Goal: Complete application form: Complete application form

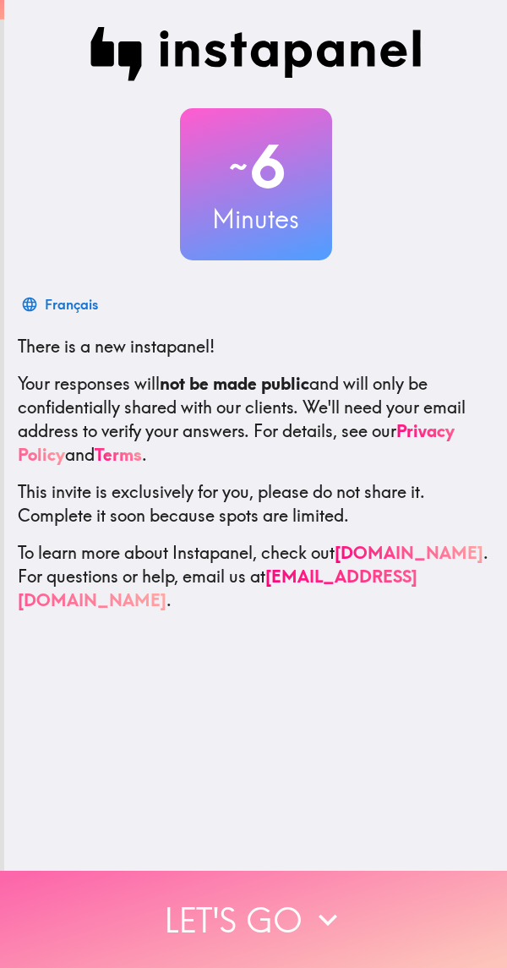
click at [286, 903] on button "Let's go" at bounding box center [253, 919] width 507 height 97
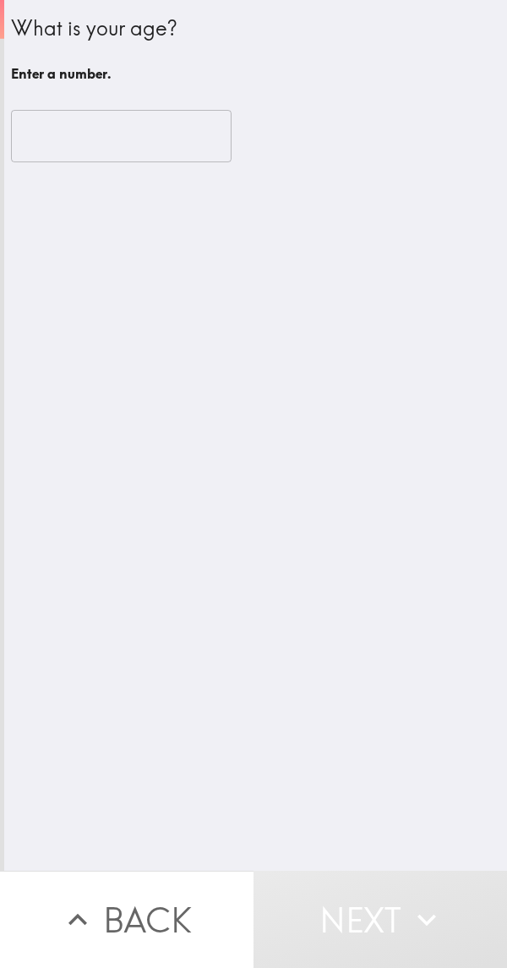
click at [164, 138] on input "number" at bounding box center [121, 136] width 221 height 52
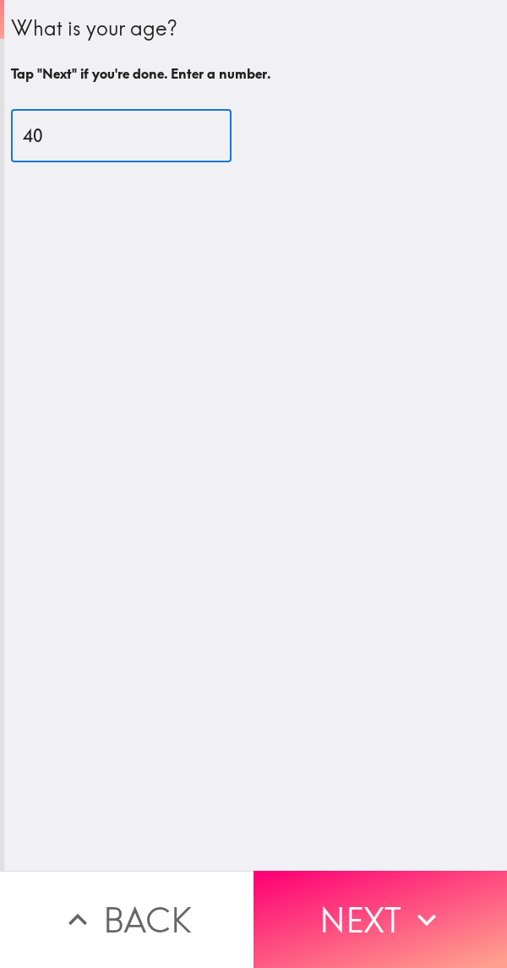
type input "40"
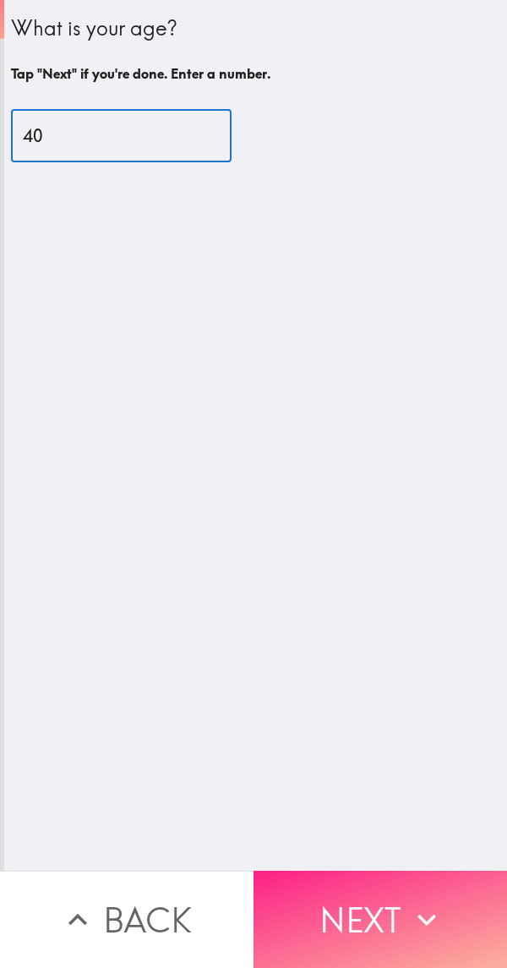
click at [389, 910] on button "Next" at bounding box center [381, 919] width 254 height 97
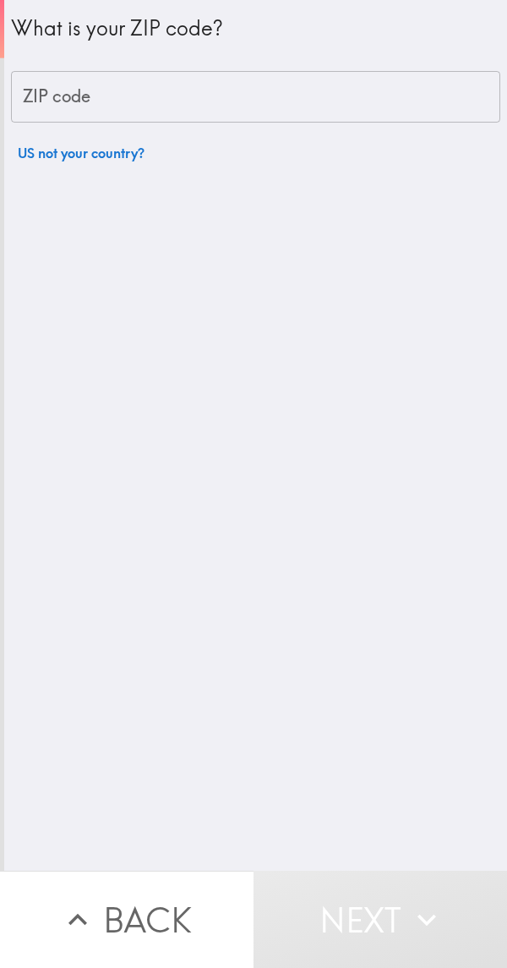
click at [383, 105] on input "ZIP code" at bounding box center [256, 97] width 490 height 52
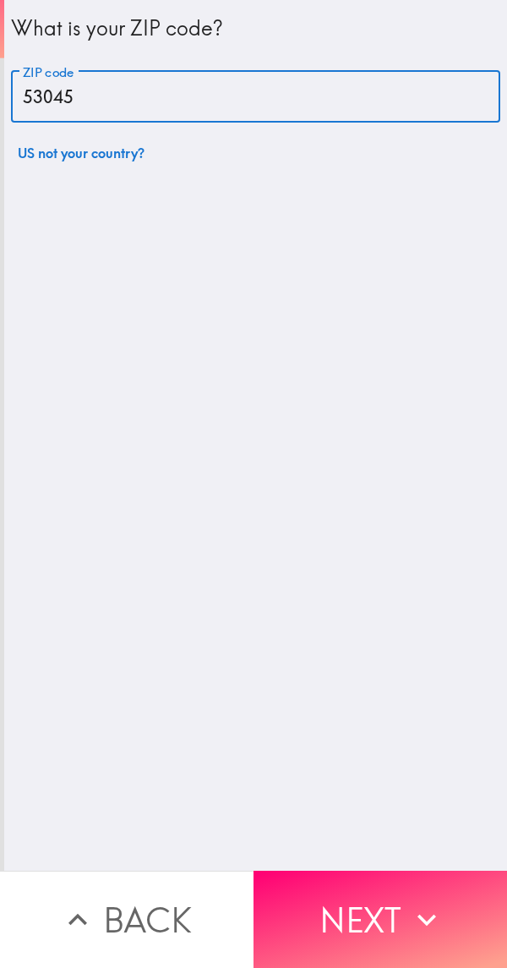
type input "53045"
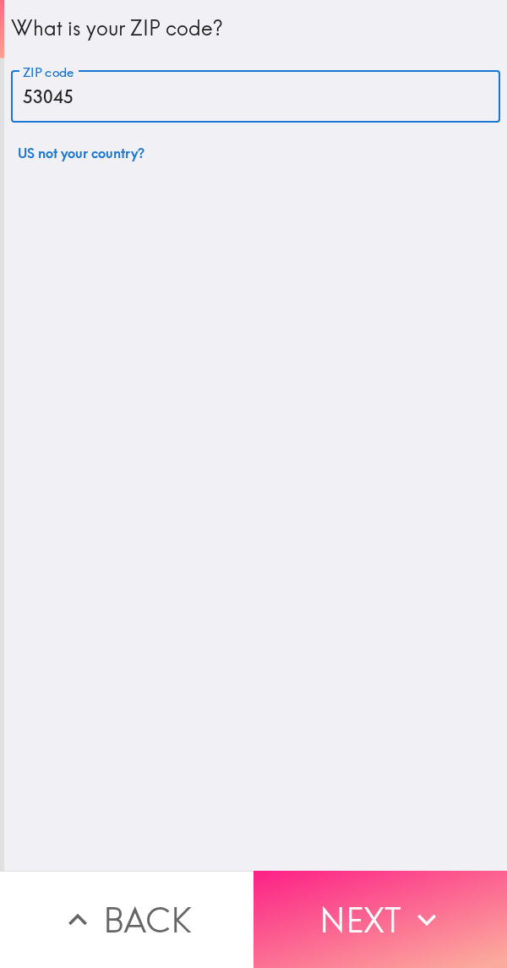
click at [386, 907] on button "Next" at bounding box center [381, 919] width 254 height 97
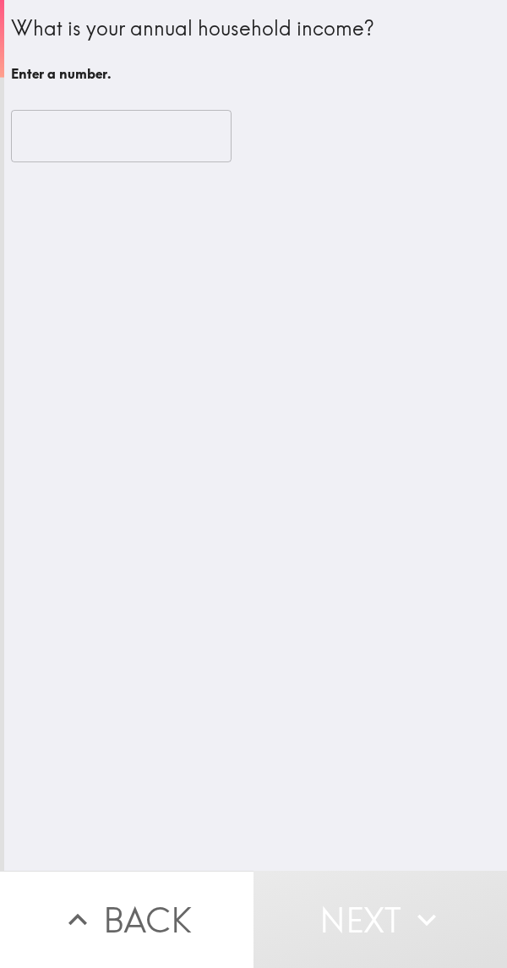
click at [154, 127] on input "number" at bounding box center [121, 136] width 221 height 52
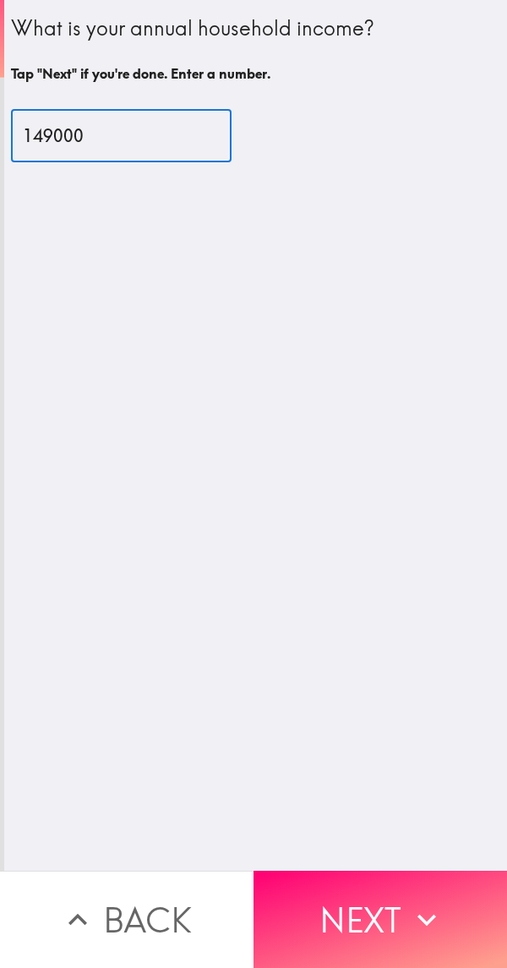
type input "149000"
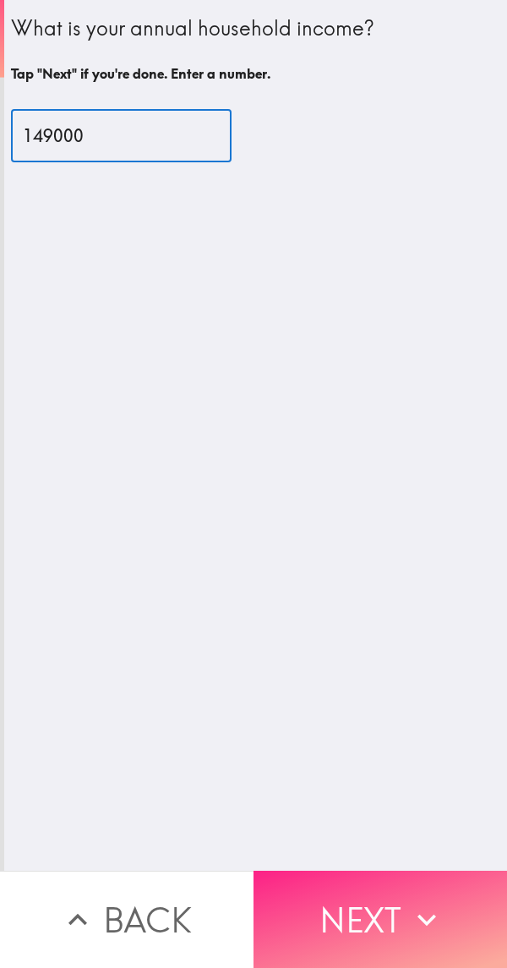
click at [373, 901] on button "Next" at bounding box center [381, 919] width 254 height 97
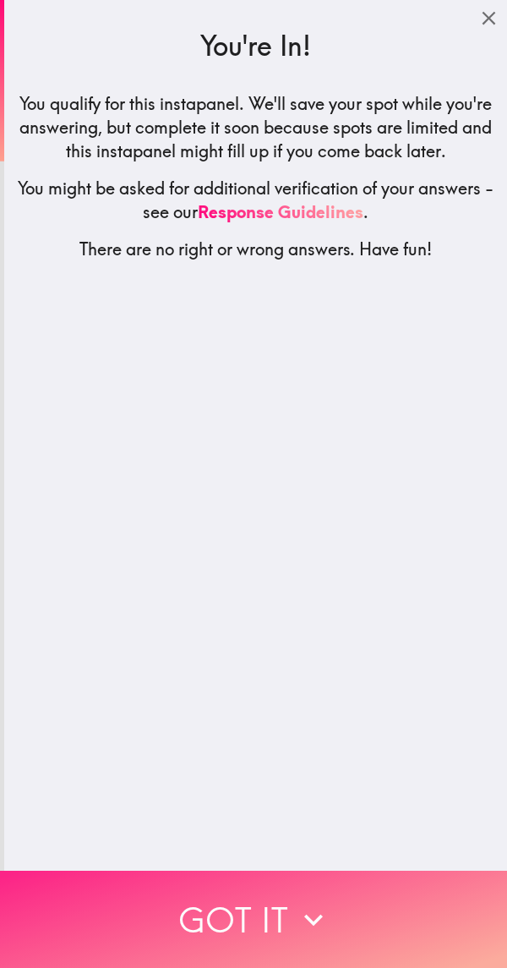
click at [295, 913] on icon "button" at bounding box center [313, 919] width 37 height 37
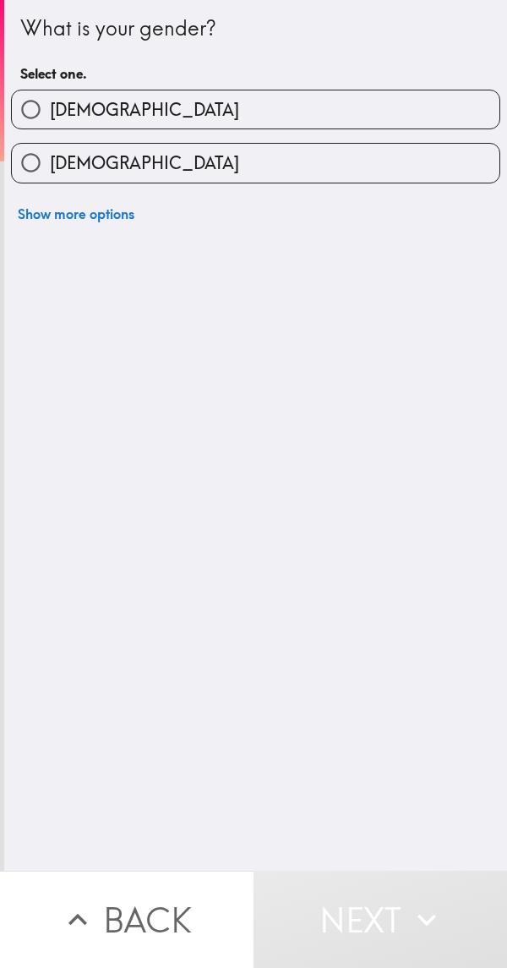
click at [403, 112] on label "[DEMOGRAPHIC_DATA]" at bounding box center [256, 109] width 488 height 38
click at [50, 112] on input "[DEMOGRAPHIC_DATA]" at bounding box center [31, 109] width 38 height 38
radio input "true"
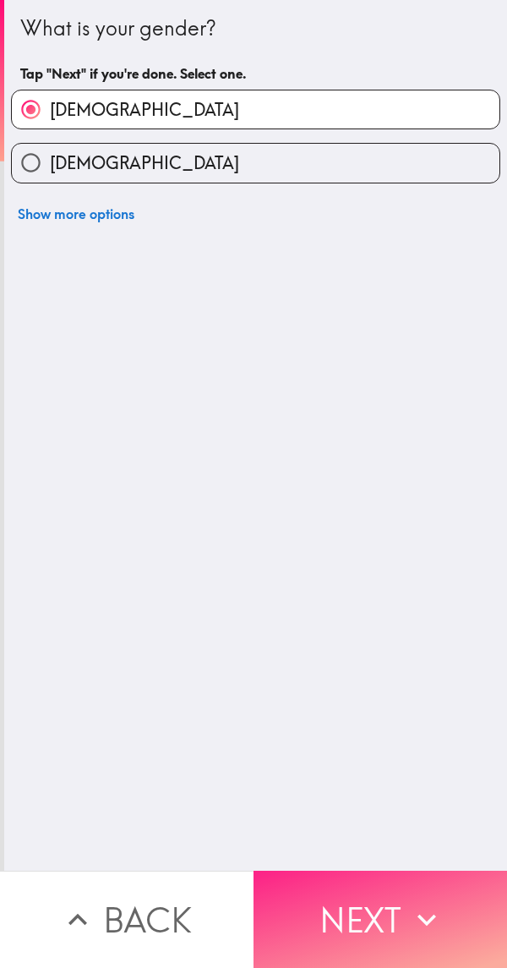
click at [393, 915] on button "Next" at bounding box center [381, 919] width 254 height 97
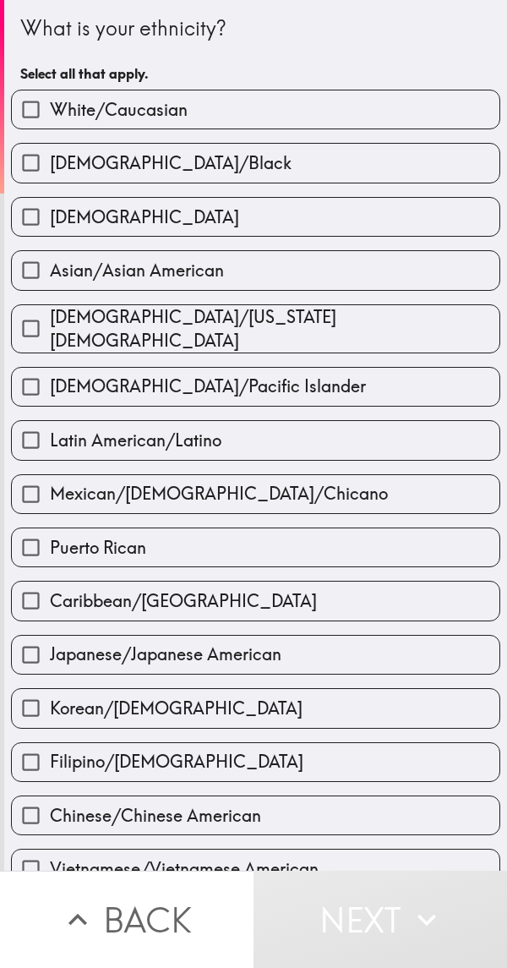
click at [400, 114] on label "White/Caucasian" at bounding box center [256, 109] width 488 height 38
click at [50, 114] on input "White/Caucasian" at bounding box center [31, 109] width 38 height 38
checkbox input "true"
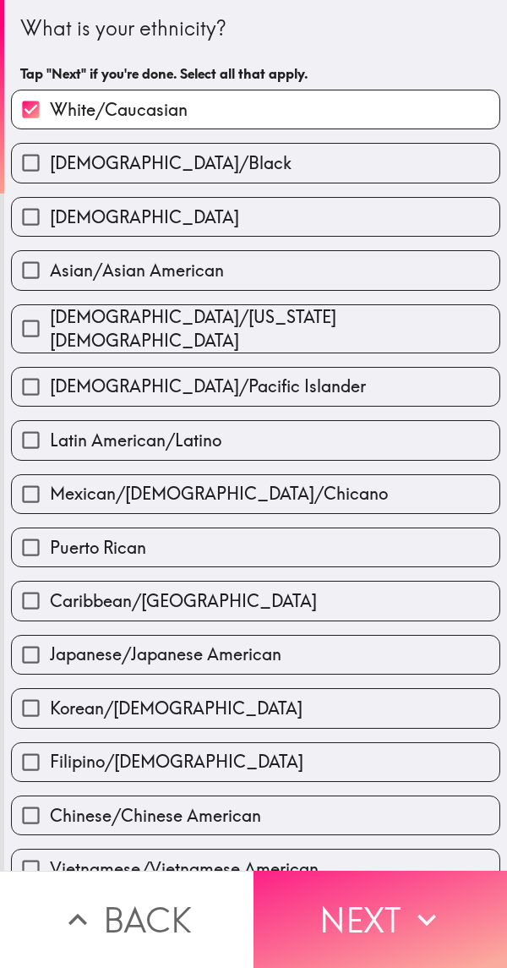
click at [381, 909] on button "Next" at bounding box center [381, 919] width 254 height 97
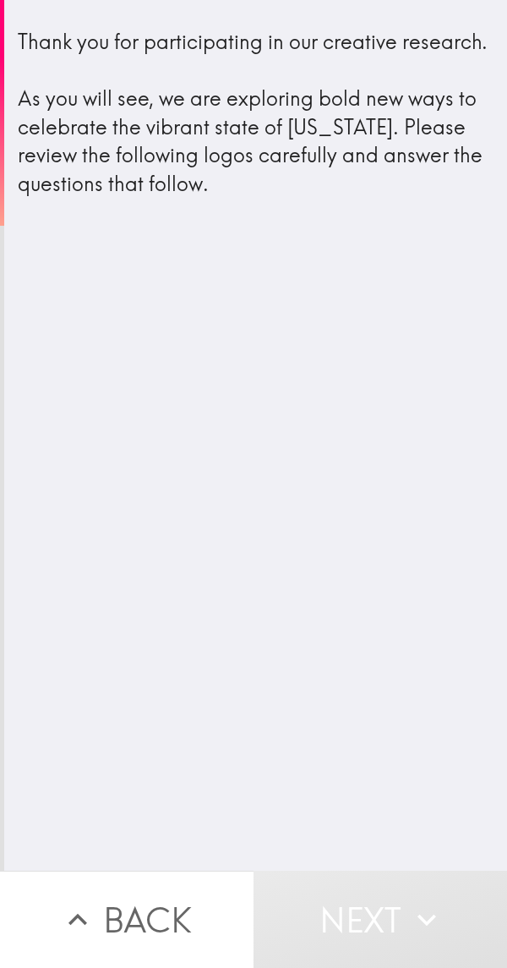
scroll to position [0, 7]
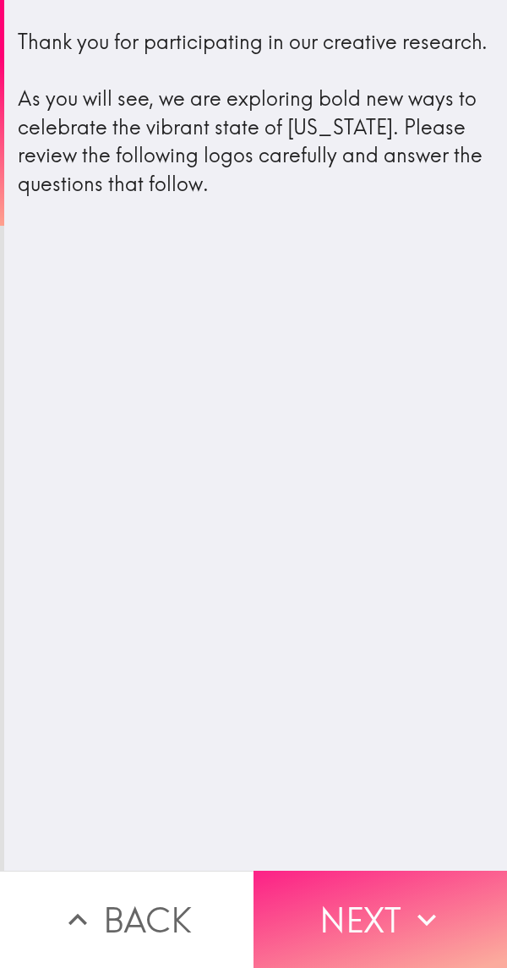
click at [385, 909] on button "Next" at bounding box center [381, 919] width 254 height 97
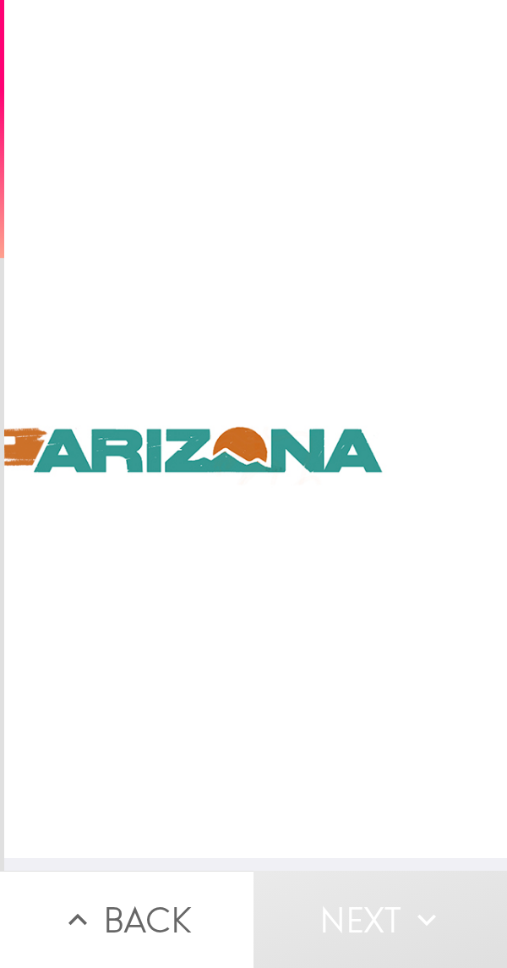
scroll to position [13, 944]
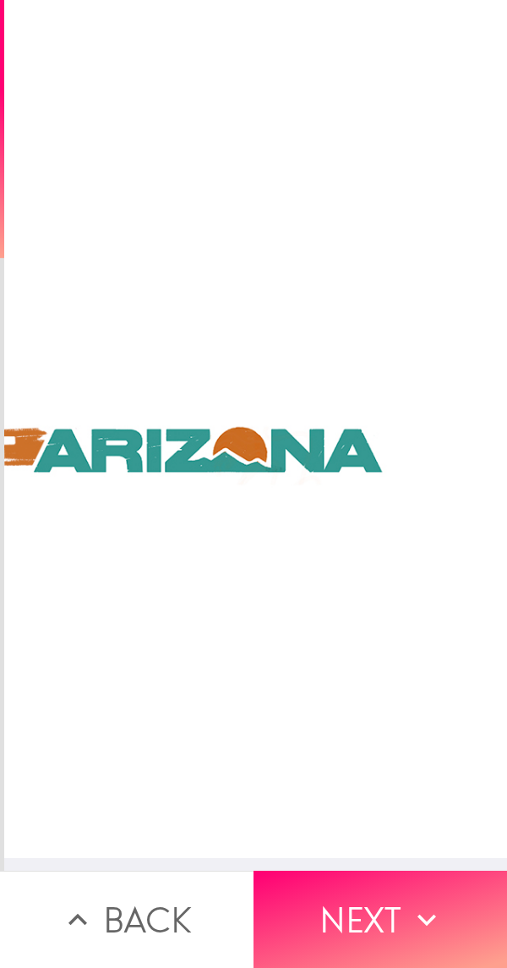
scroll to position [0, 7]
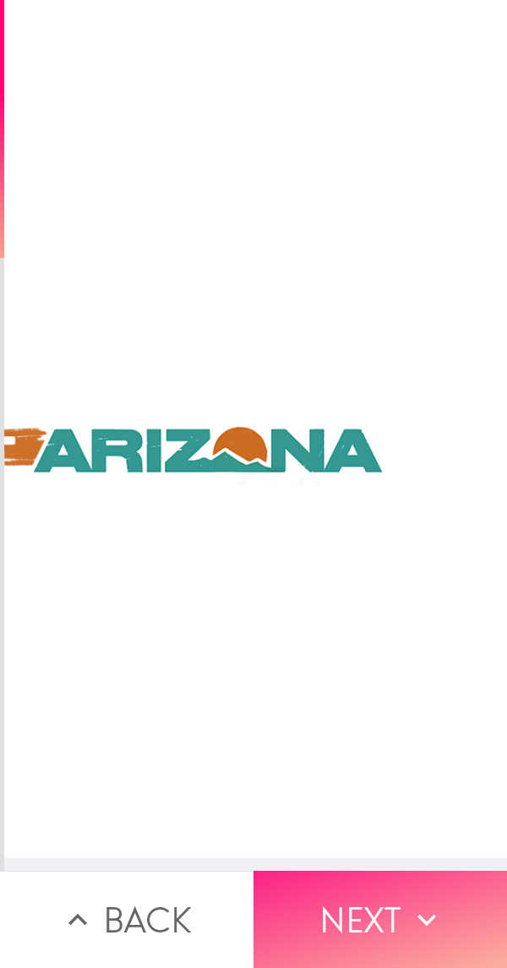
click at [390, 913] on button "Next" at bounding box center [381, 919] width 254 height 97
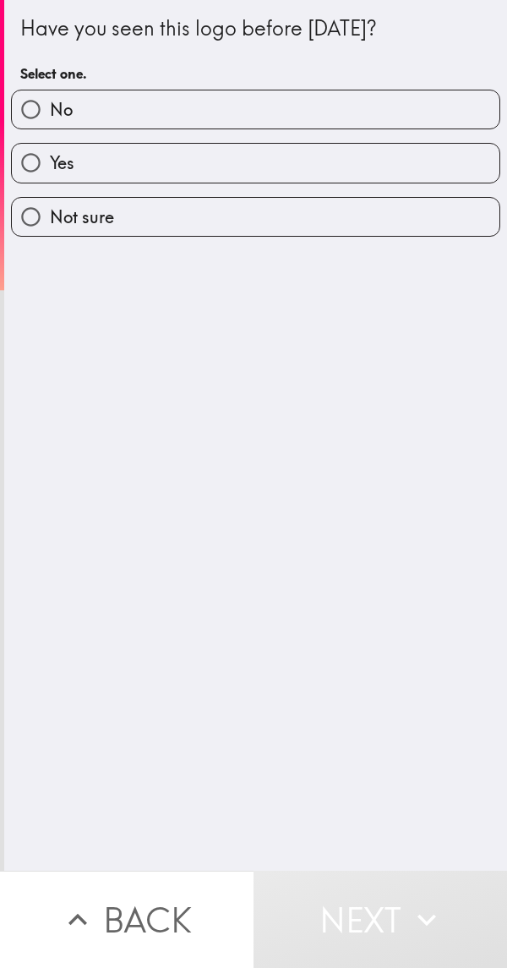
click at [371, 169] on label "Yes" at bounding box center [256, 163] width 488 height 38
click at [50, 169] on input "Yes" at bounding box center [31, 163] width 38 height 38
radio input "true"
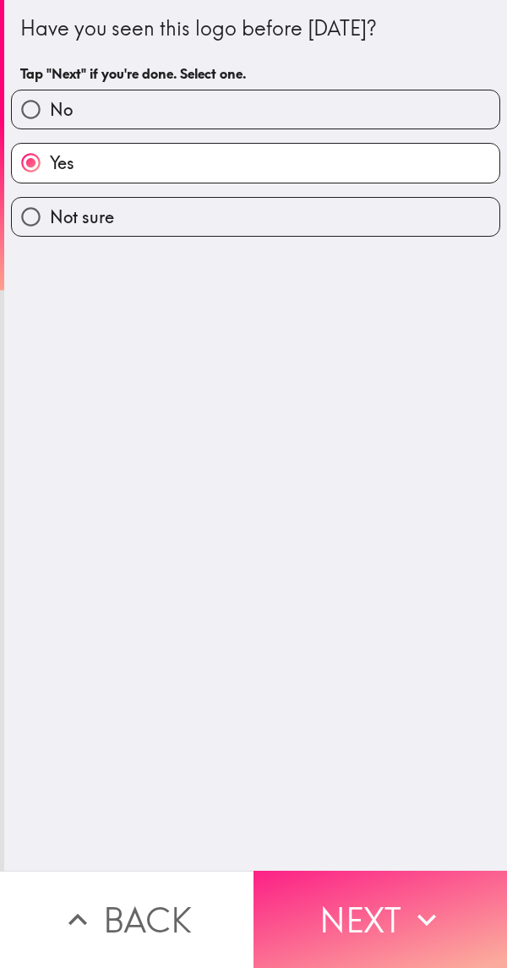
click at [385, 919] on button "Next" at bounding box center [381, 919] width 254 height 97
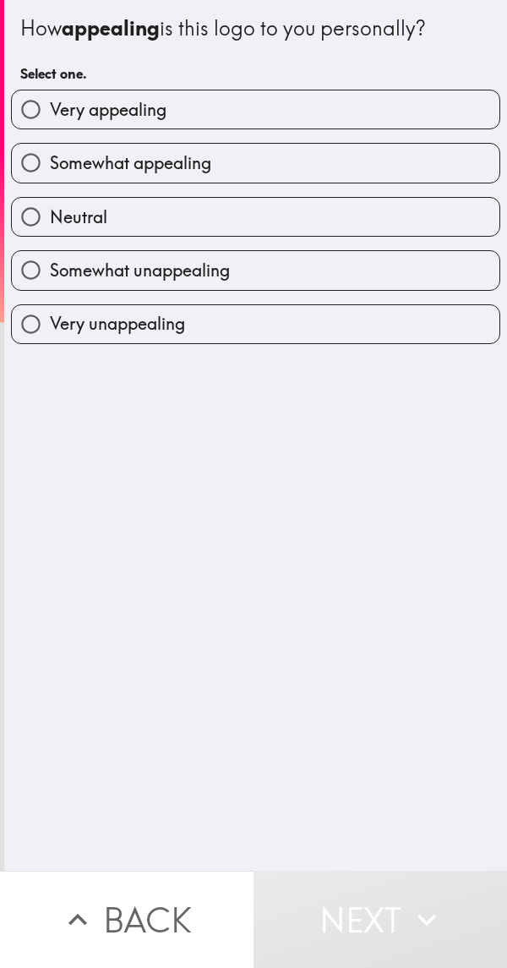
click at [383, 123] on label "Very appealing" at bounding box center [256, 109] width 488 height 38
click at [50, 123] on input "Very appealing" at bounding box center [31, 109] width 38 height 38
radio input "true"
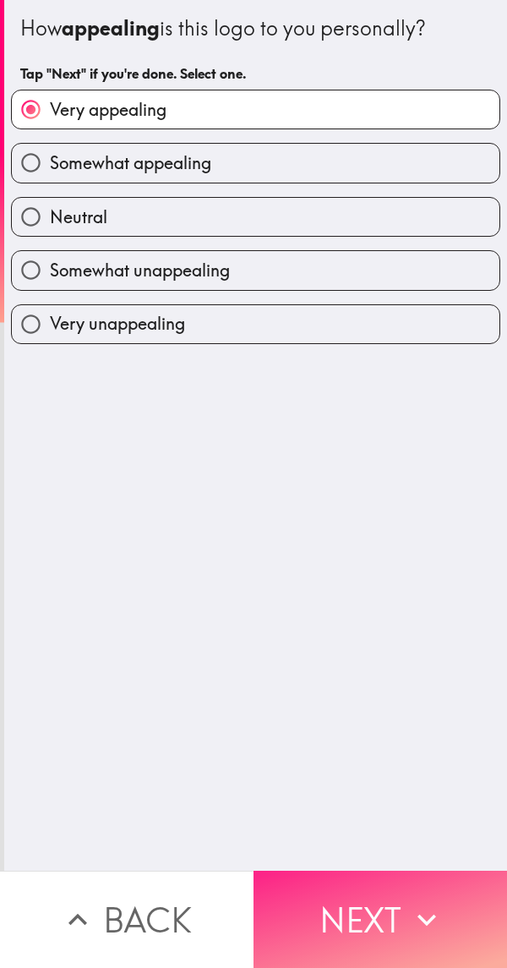
click at [394, 910] on button "Next" at bounding box center [381, 919] width 254 height 97
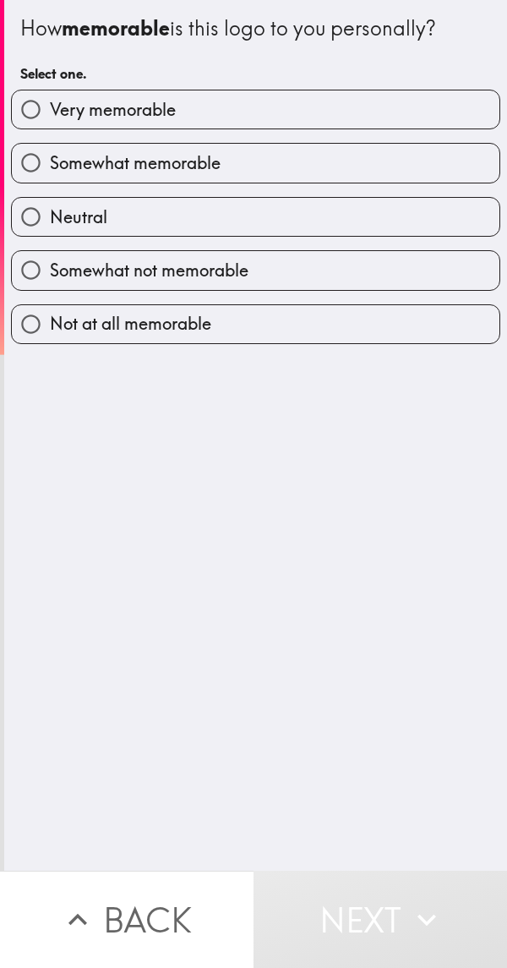
click at [395, 119] on label "Very memorable" at bounding box center [256, 109] width 488 height 38
click at [50, 119] on input "Very memorable" at bounding box center [31, 109] width 38 height 38
radio input "true"
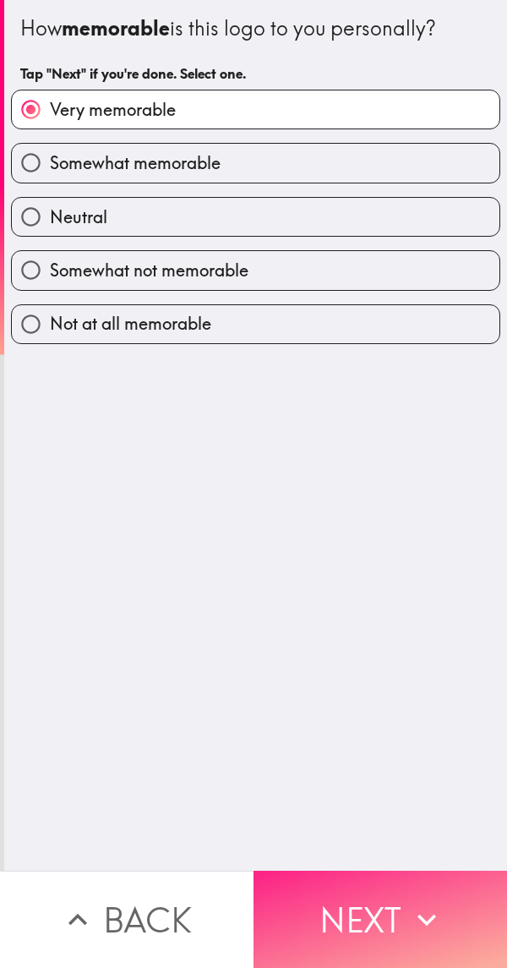
click at [371, 905] on button "Next" at bounding box center [381, 919] width 254 height 97
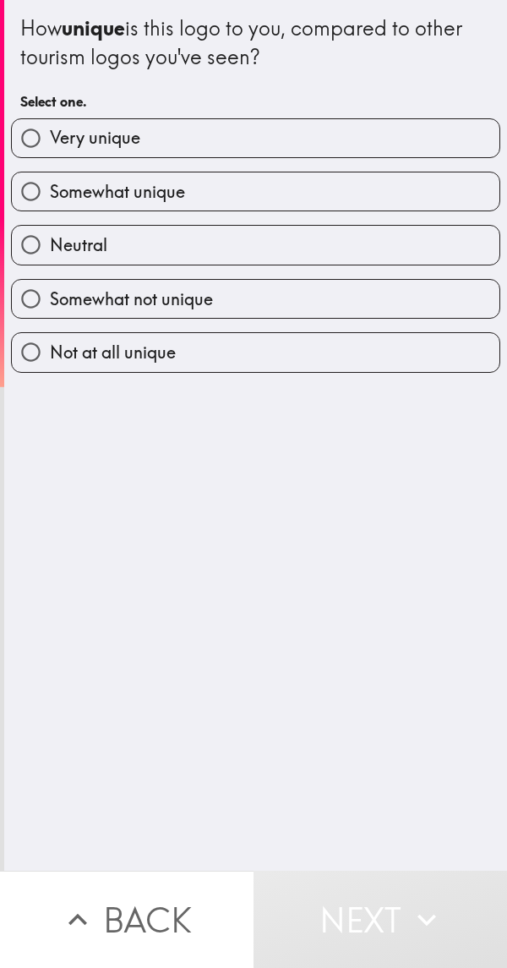
click at [380, 145] on label "Very unique" at bounding box center [256, 138] width 488 height 38
click at [50, 145] on input "Very unique" at bounding box center [31, 138] width 38 height 38
radio input "true"
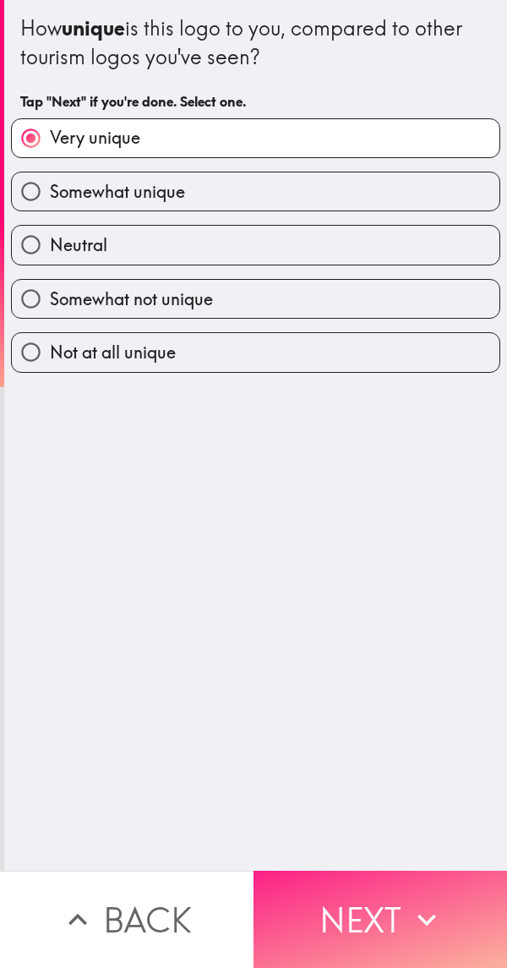
click at [365, 893] on button "Next" at bounding box center [381, 919] width 254 height 97
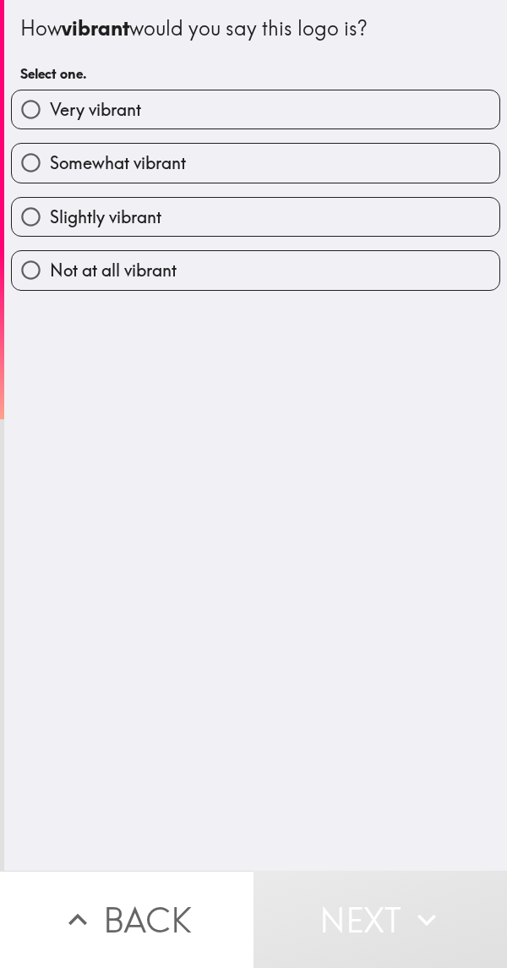
click at [391, 114] on label "Very vibrant" at bounding box center [256, 109] width 488 height 38
click at [50, 114] on input "Very vibrant" at bounding box center [31, 109] width 38 height 38
radio input "true"
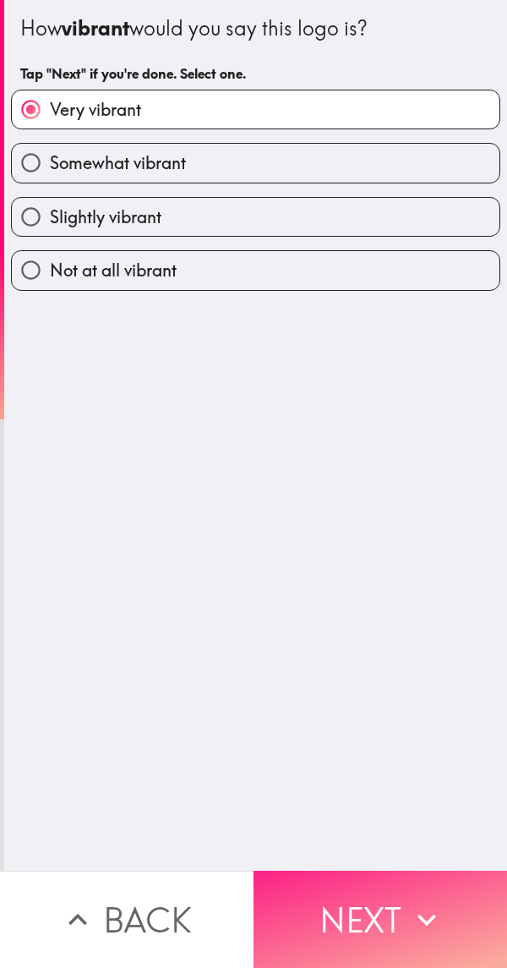
click at [376, 905] on button "Next" at bounding box center [381, 919] width 254 height 97
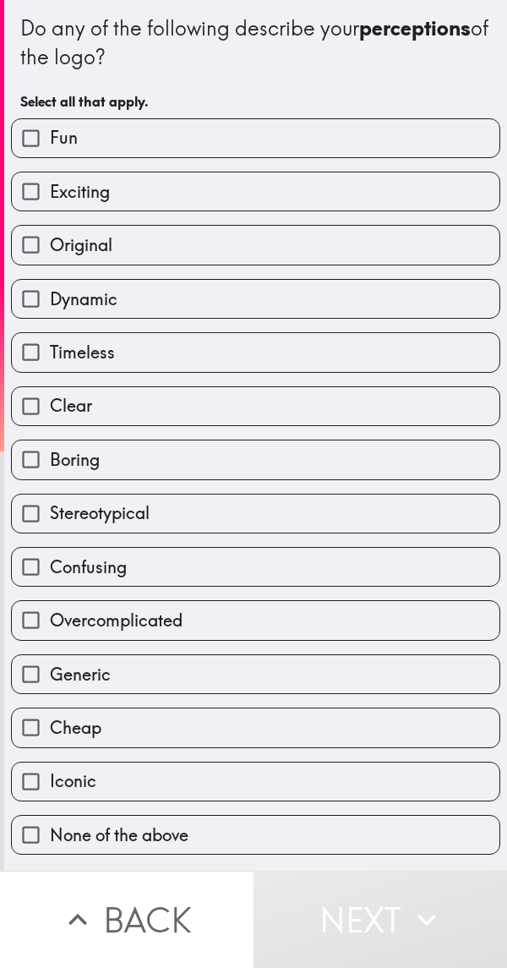
click at [347, 151] on label "Fun" at bounding box center [256, 138] width 488 height 38
click at [50, 151] on input "Fun" at bounding box center [31, 138] width 38 height 38
checkbox input "true"
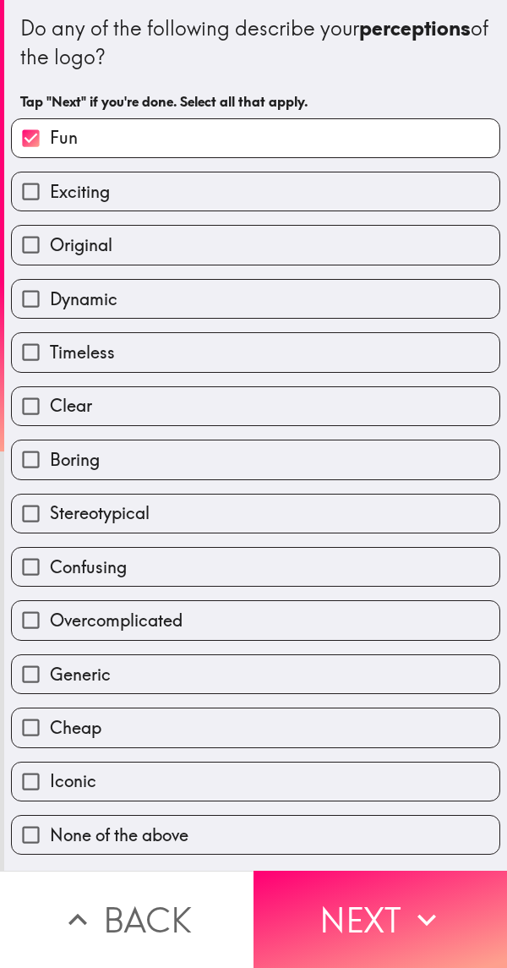
click at [289, 257] on label "Original" at bounding box center [256, 245] width 488 height 38
click at [50, 257] on input "Original" at bounding box center [31, 245] width 38 height 38
checkbox input "true"
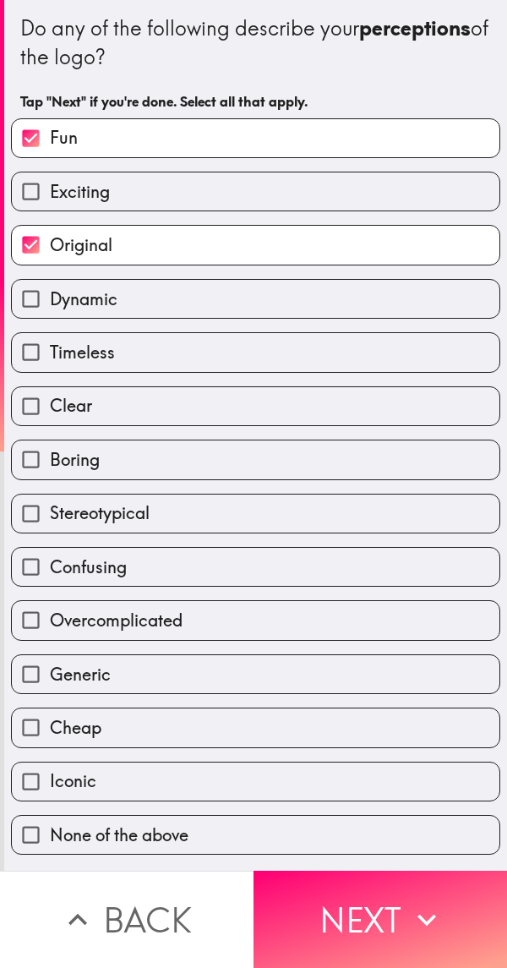
click at [244, 400] on label "Clear" at bounding box center [256, 406] width 488 height 38
click at [50, 400] on input "Clear" at bounding box center [31, 406] width 38 height 38
checkbox input "true"
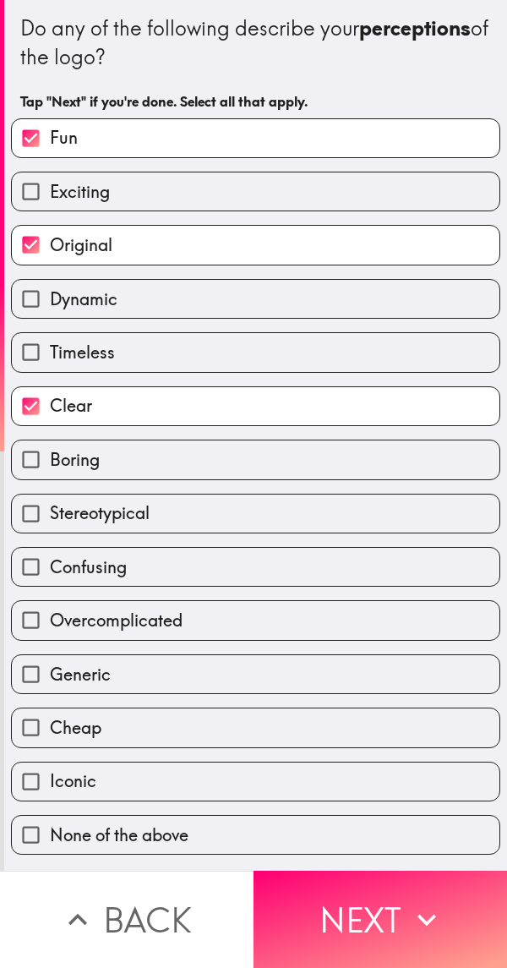
click at [255, 571] on label "Confusing" at bounding box center [256, 567] width 488 height 38
click at [50, 571] on input "Confusing" at bounding box center [31, 567] width 38 height 38
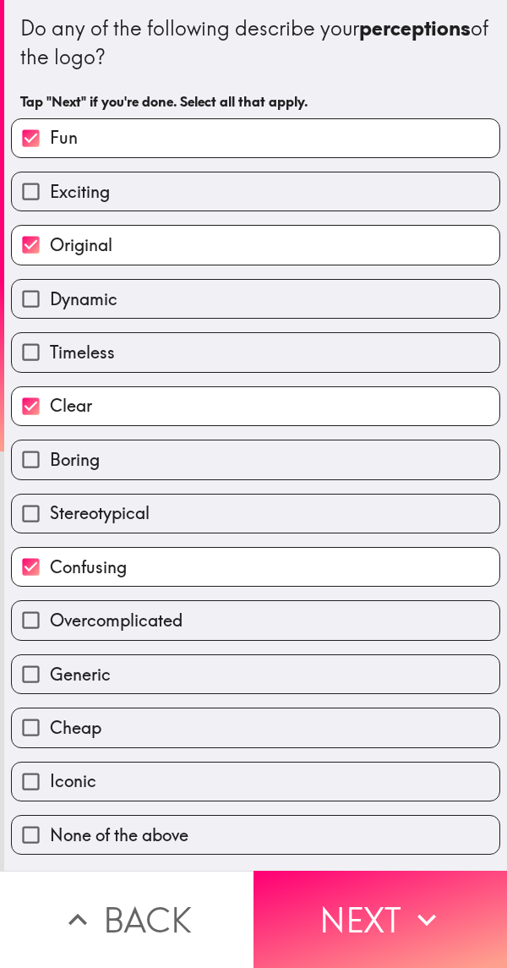
click at [263, 567] on label "Confusing" at bounding box center [256, 567] width 488 height 38
click at [50, 567] on input "Confusing" at bounding box center [31, 567] width 38 height 38
checkbox input "false"
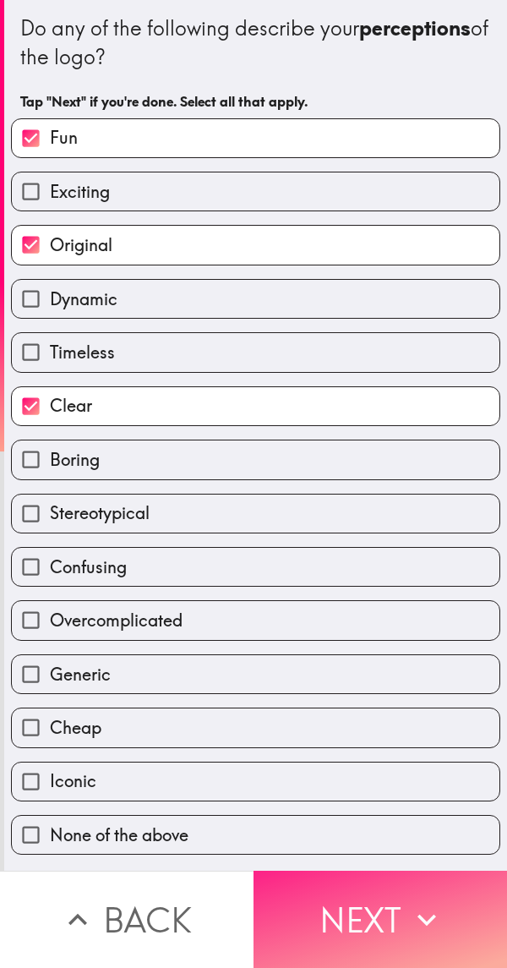
click at [353, 887] on button "Next" at bounding box center [381, 919] width 254 height 97
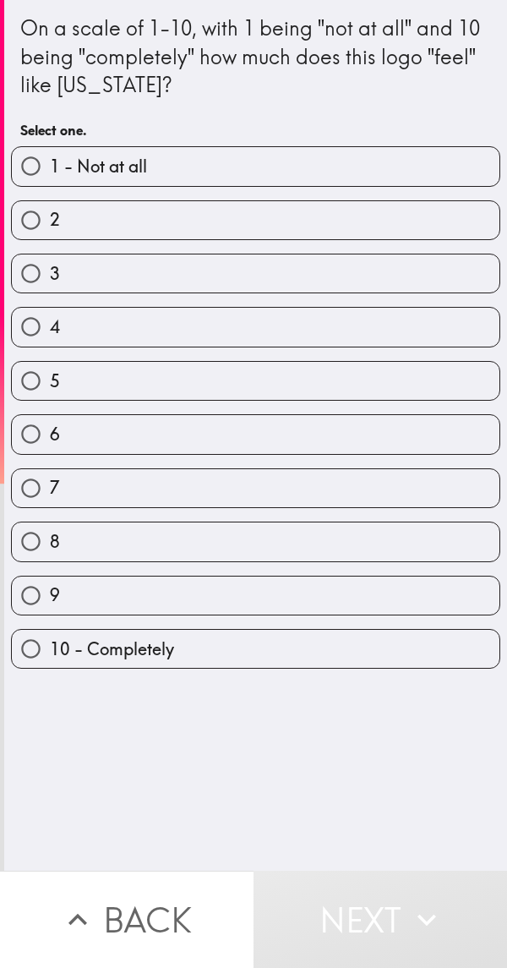
click at [257, 649] on label "10 - Completely" at bounding box center [256, 649] width 488 height 38
click at [50, 649] on input "10 - Completely" at bounding box center [31, 649] width 38 height 38
radio input "true"
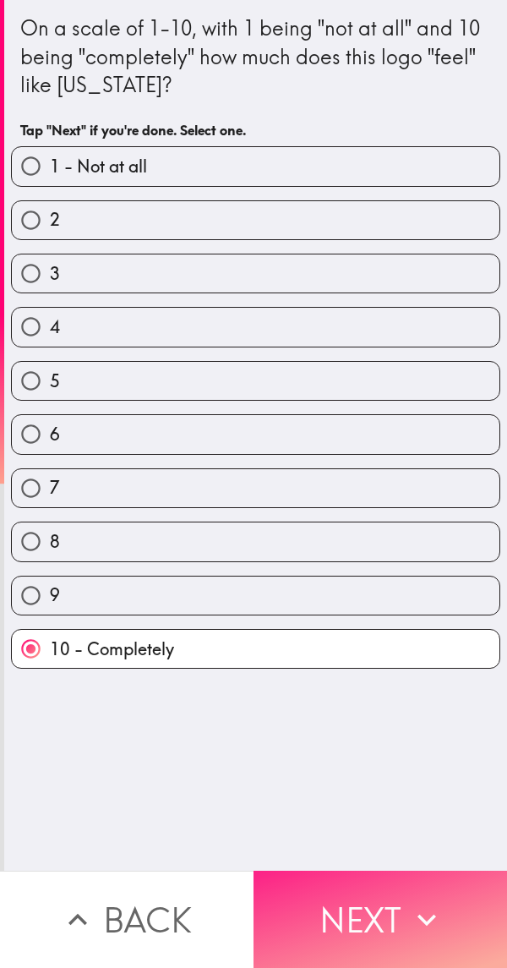
click at [390, 901] on button "Next" at bounding box center [381, 919] width 254 height 97
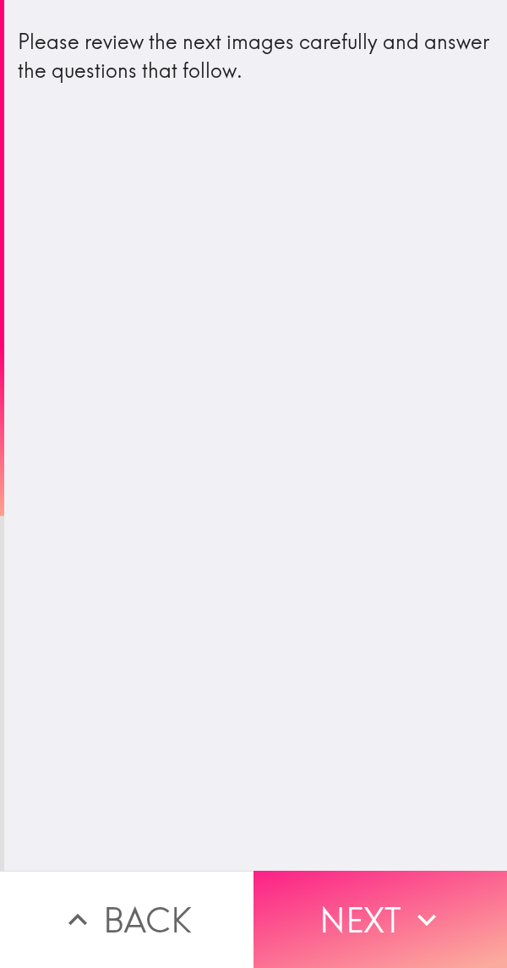
click at [385, 911] on button "Next" at bounding box center [381, 919] width 254 height 97
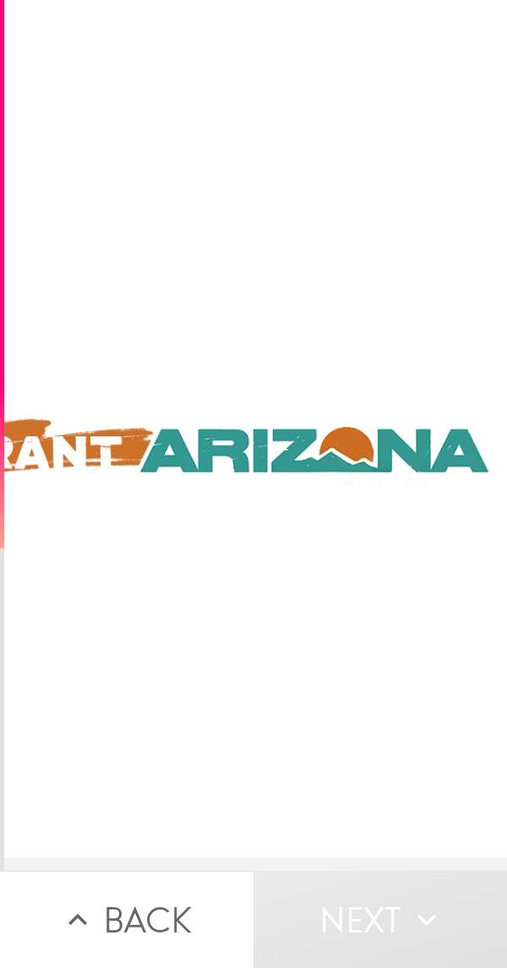
scroll to position [13, 1048]
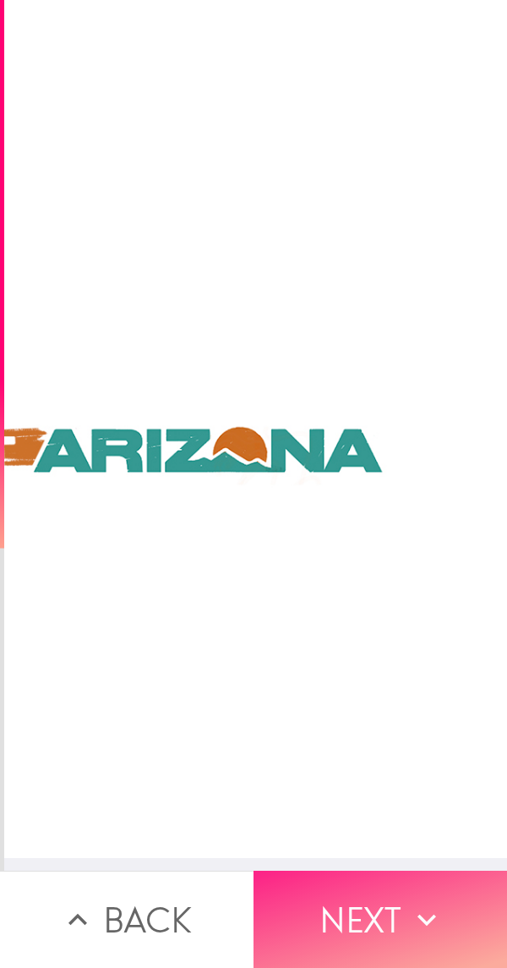
click at [374, 905] on button "Next" at bounding box center [381, 919] width 254 height 97
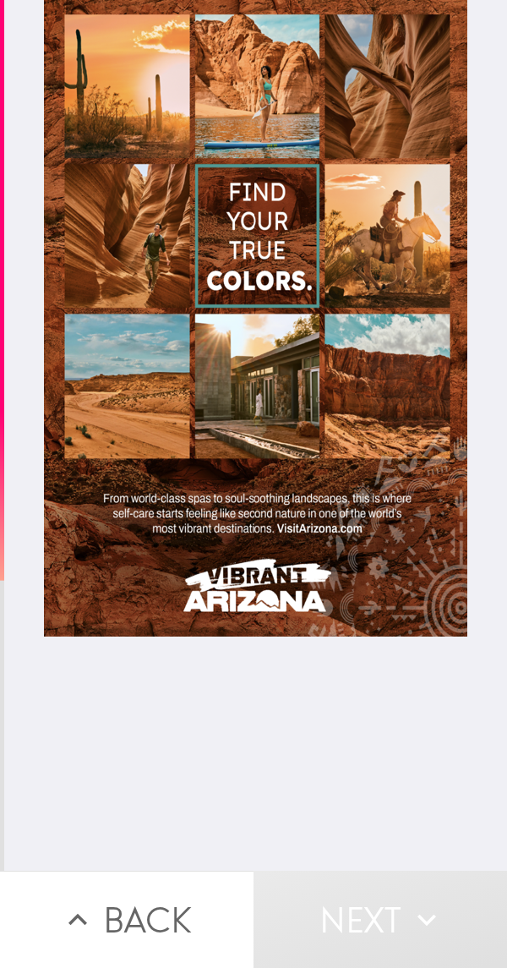
scroll to position [0, 7]
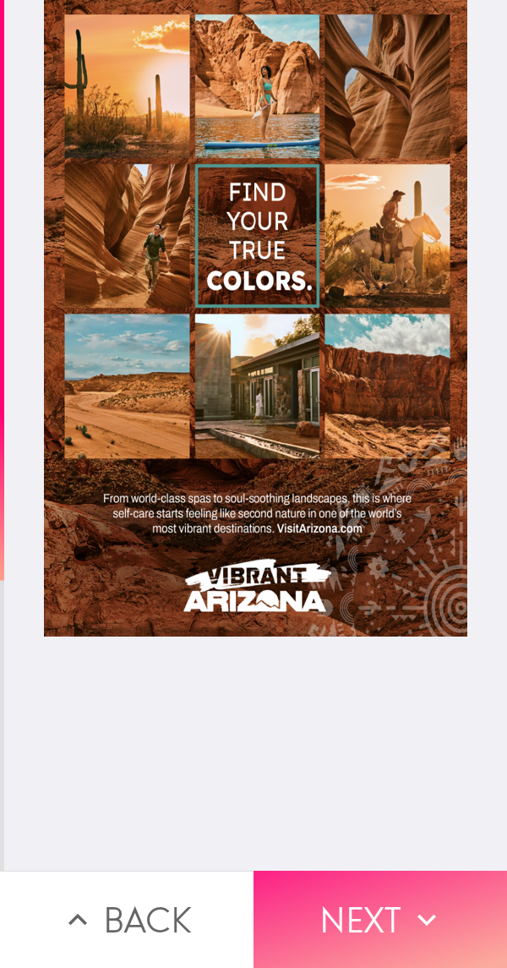
click at [384, 900] on button "Next" at bounding box center [381, 919] width 254 height 97
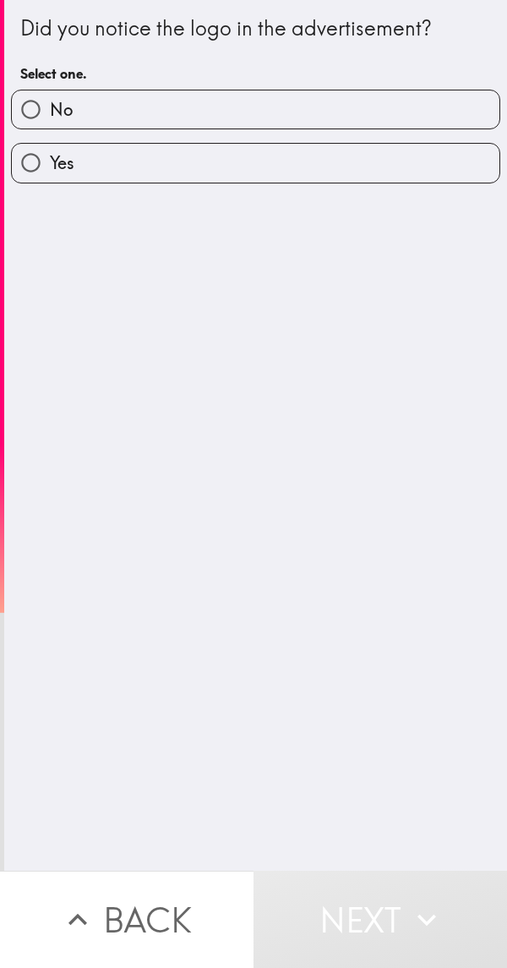
click at [388, 172] on label "Yes" at bounding box center [256, 163] width 488 height 38
click at [50, 172] on input "Yes" at bounding box center [31, 163] width 38 height 38
radio input "true"
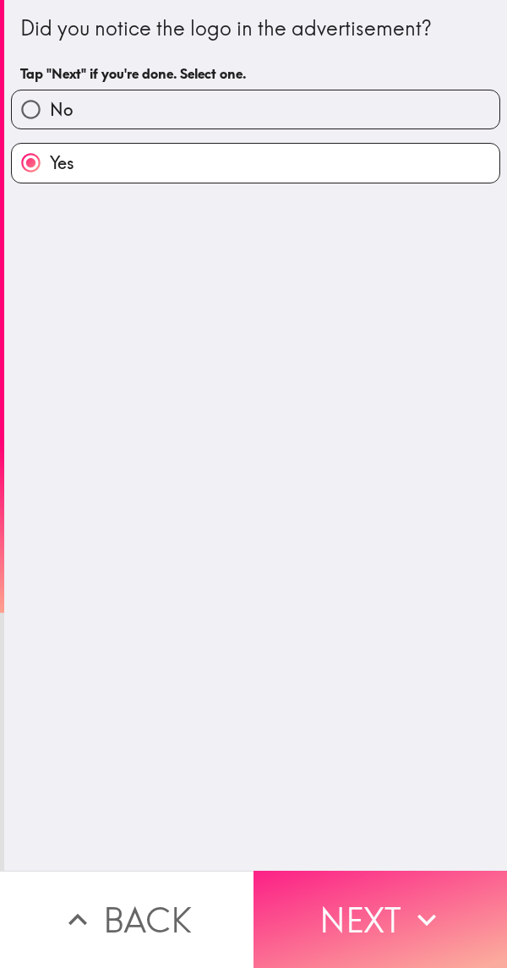
click at [381, 912] on button "Next" at bounding box center [381, 919] width 254 height 97
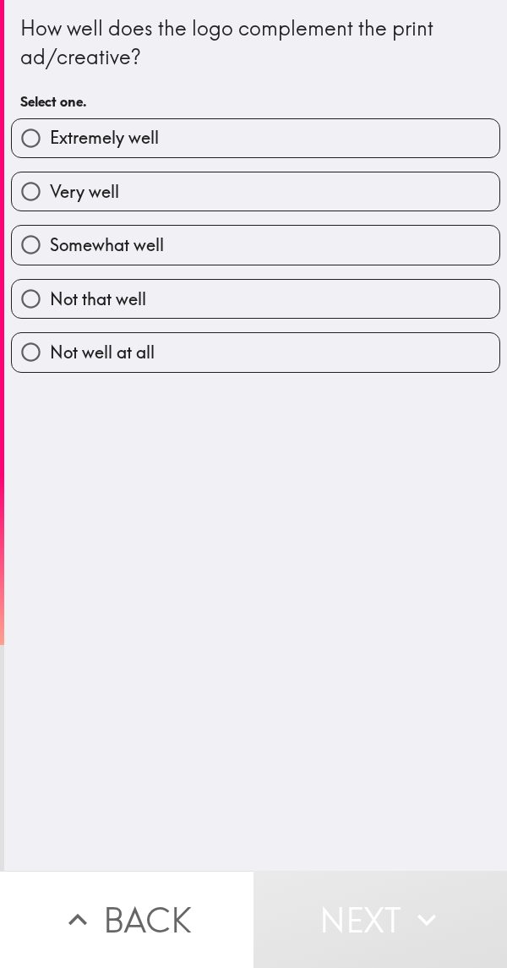
click at [372, 153] on label "Extremely well" at bounding box center [256, 138] width 488 height 38
click at [50, 153] on input "Extremely well" at bounding box center [31, 138] width 38 height 38
radio input "true"
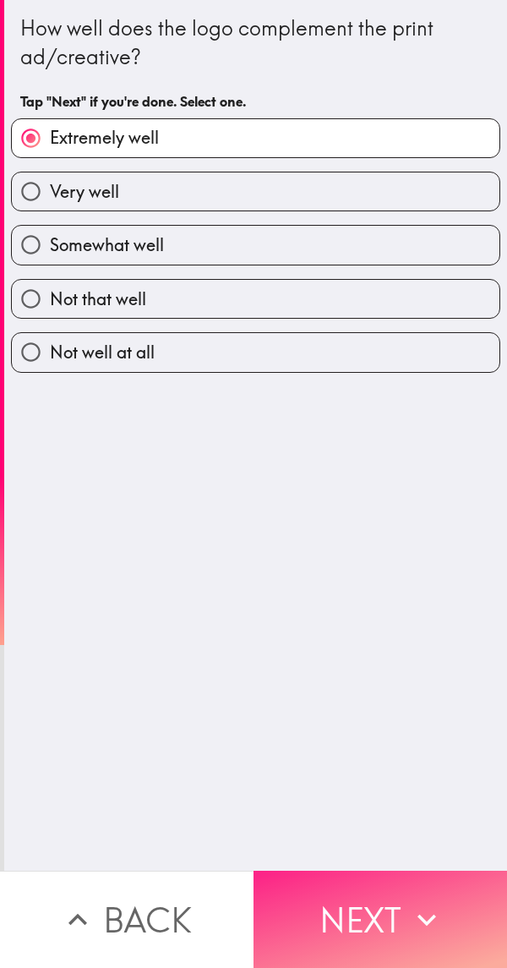
click at [386, 912] on button "Next" at bounding box center [381, 919] width 254 height 97
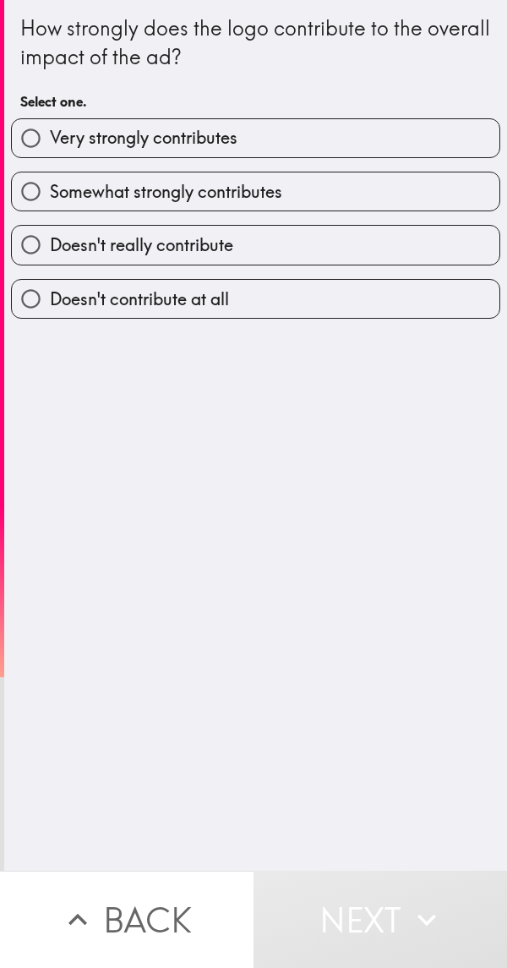
click at [351, 142] on label "Very strongly contributes" at bounding box center [256, 138] width 488 height 38
click at [50, 142] on input "Very strongly contributes" at bounding box center [31, 138] width 38 height 38
radio input "true"
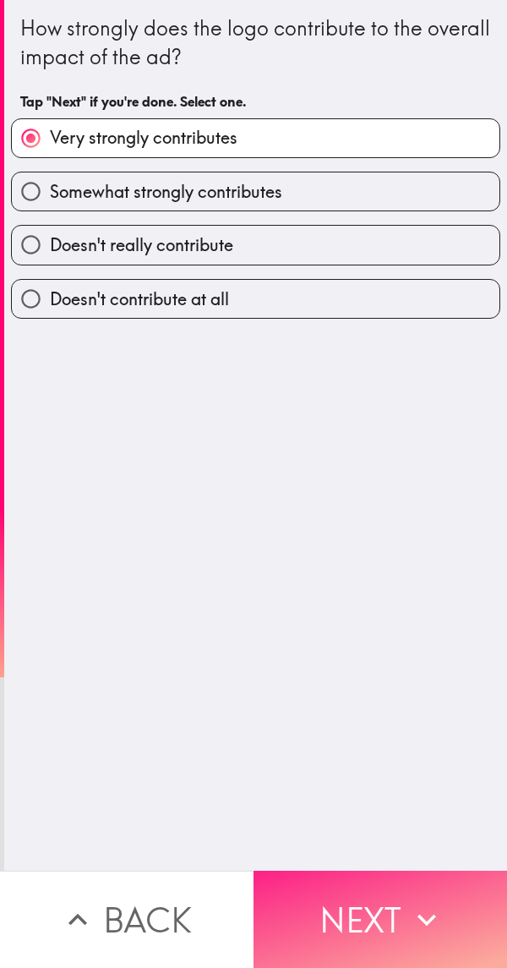
click at [372, 903] on button "Next" at bounding box center [381, 919] width 254 height 97
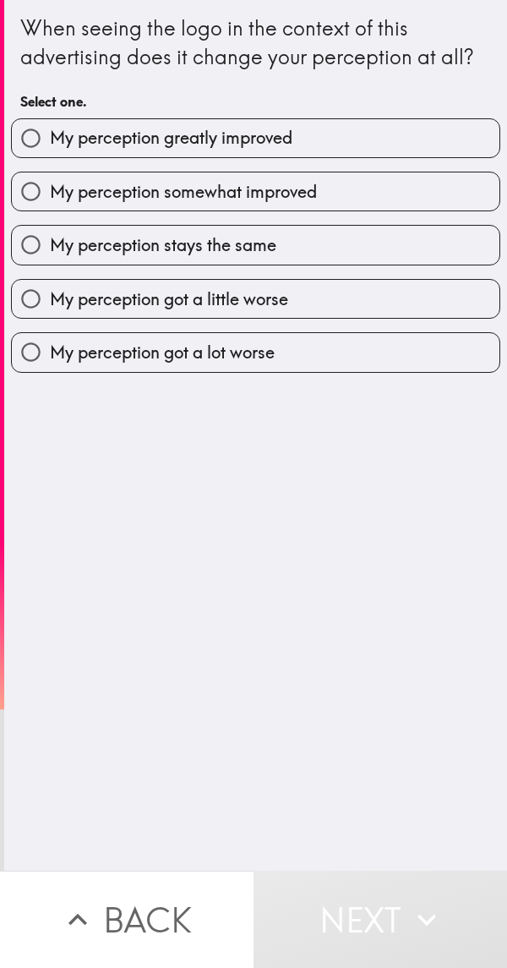
click at [400, 148] on label "My perception greatly improved" at bounding box center [256, 138] width 488 height 38
click at [50, 148] on input "My perception greatly improved" at bounding box center [31, 138] width 38 height 38
radio input "true"
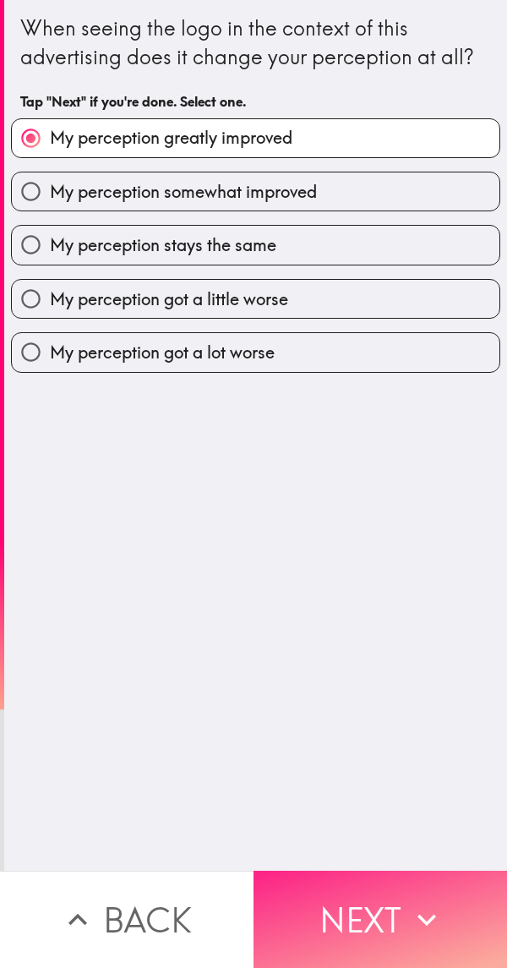
click at [388, 911] on button "Next" at bounding box center [381, 919] width 254 height 97
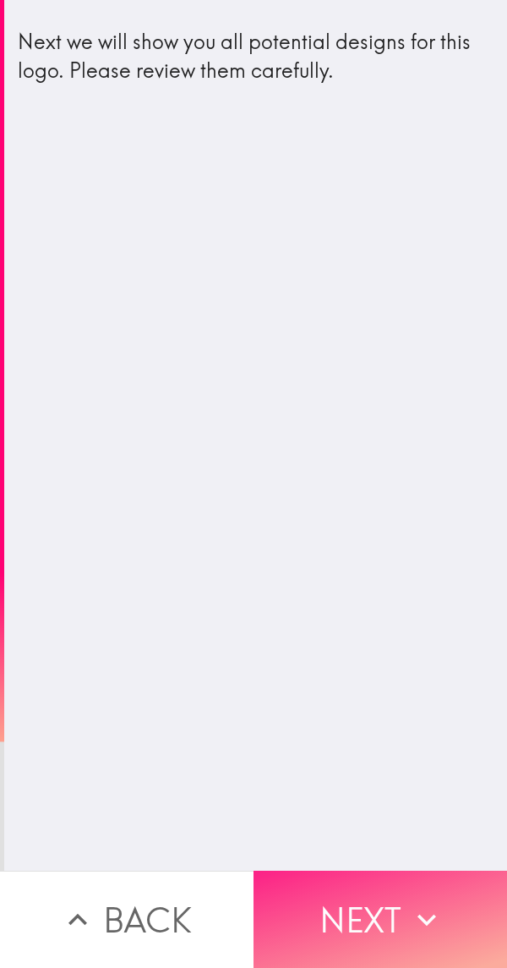
click at [379, 901] on button "Next" at bounding box center [381, 919] width 254 height 97
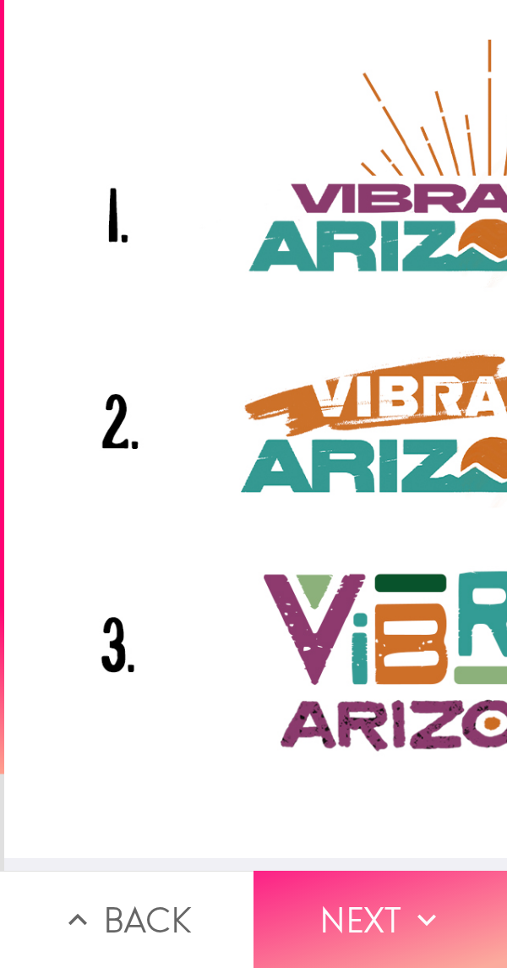
click at [395, 906] on button "Next" at bounding box center [381, 919] width 254 height 97
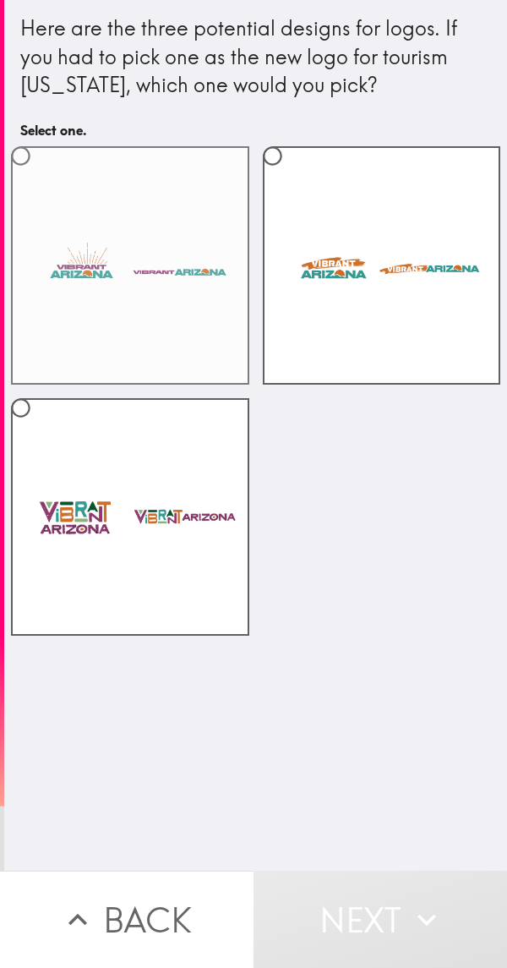
click at [178, 216] on label at bounding box center [130, 265] width 238 height 238
click at [40, 175] on input "radio" at bounding box center [21, 156] width 38 height 38
radio input "true"
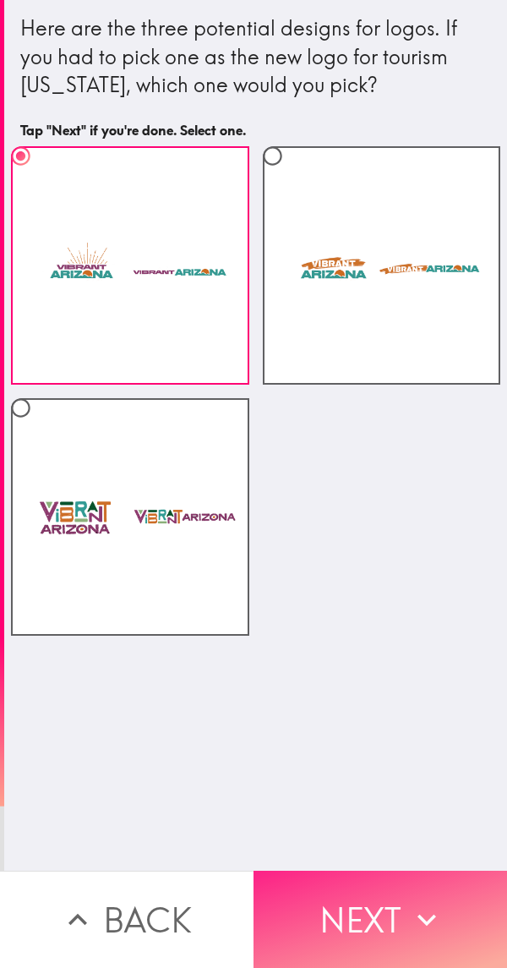
click at [378, 904] on button "Next" at bounding box center [381, 919] width 254 height 97
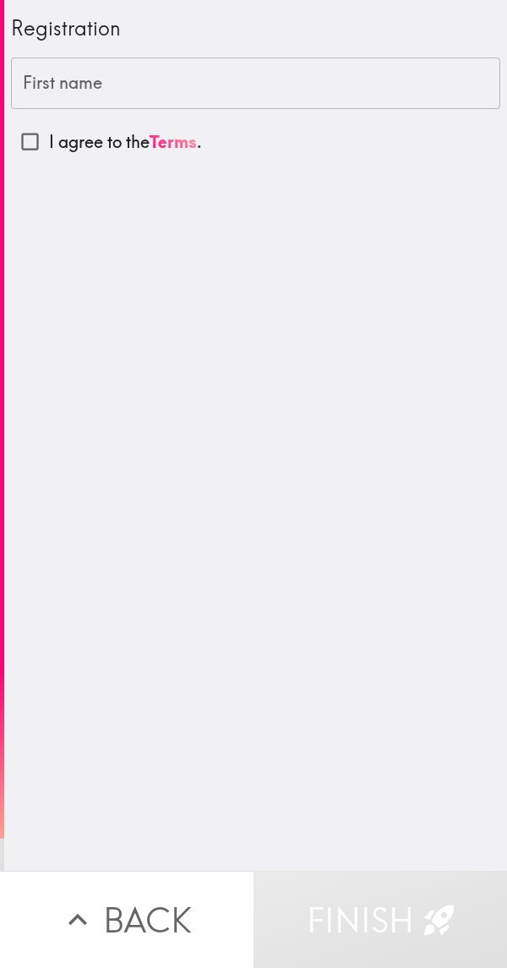
click at [326, 90] on input "First name" at bounding box center [256, 84] width 490 height 52
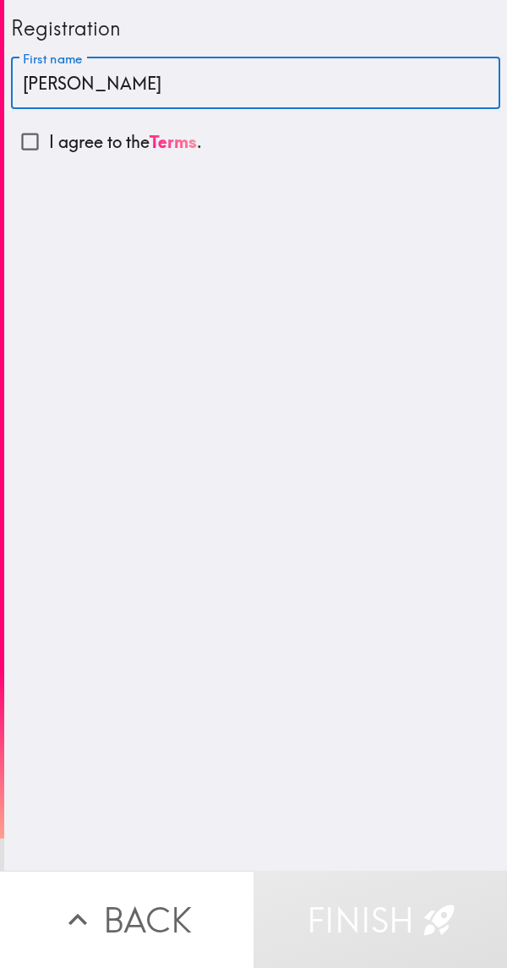
type input "[PERSON_NAME]"
click at [66, 134] on p "I agree to the Terms ." at bounding box center [125, 142] width 153 height 24
click at [49, 134] on input "I agree to the Terms ." at bounding box center [30, 142] width 38 height 38
checkbox input "true"
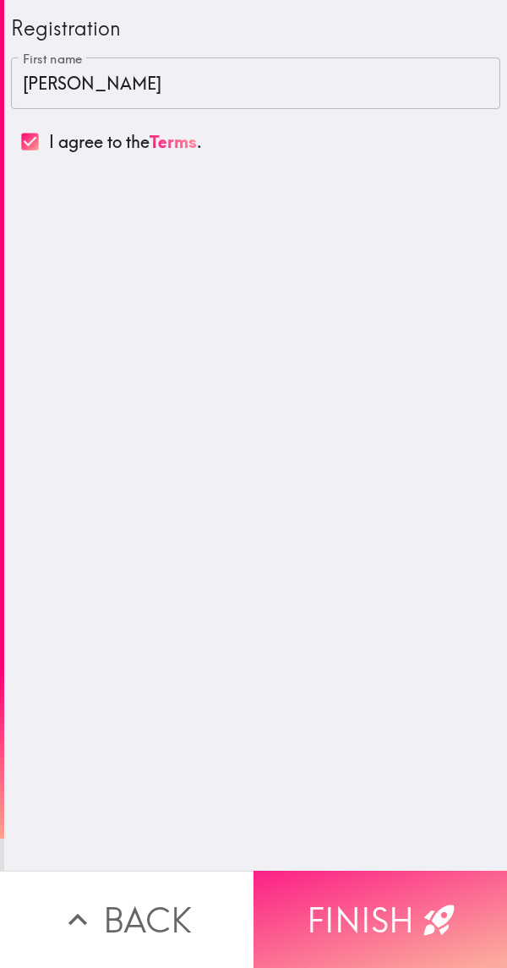
click at [390, 904] on button "Finish" at bounding box center [381, 919] width 254 height 97
